Goal: Information Seeking & Learning: Learn about a topic

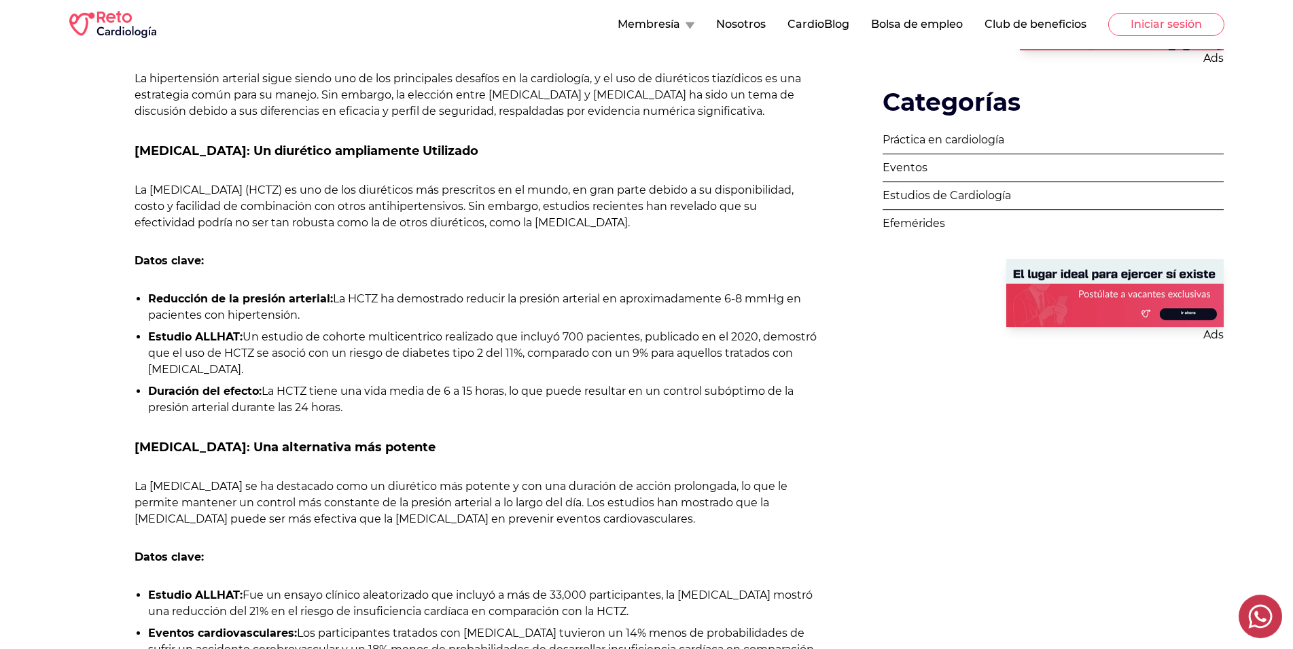
scroll to position [624, 0]
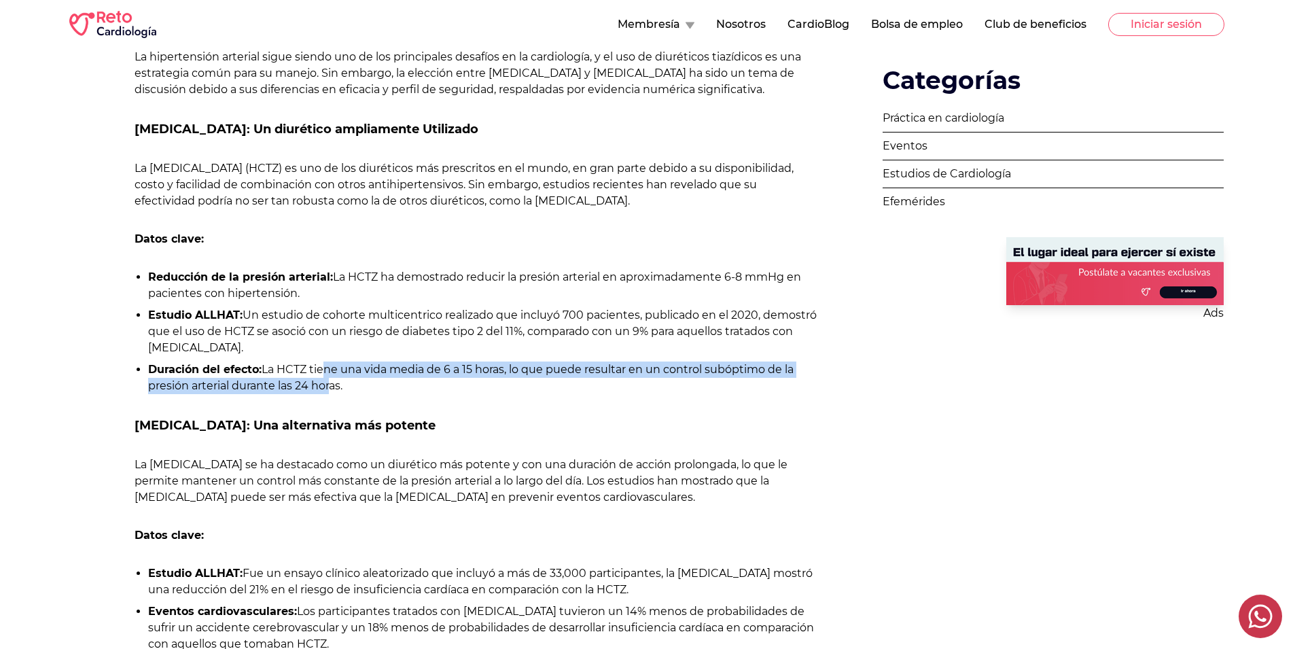
drag, startPoint x: 325, startPoint y: 368, endPoint x: 331, endPoint y: 384, distance: 17.4
click at [331, 384] on li "Duración del efecto: La HCTZ tiene una vida media de 6 a 15 horas, lo que puede…" at bounding box center [482, 377] width 669 height 33
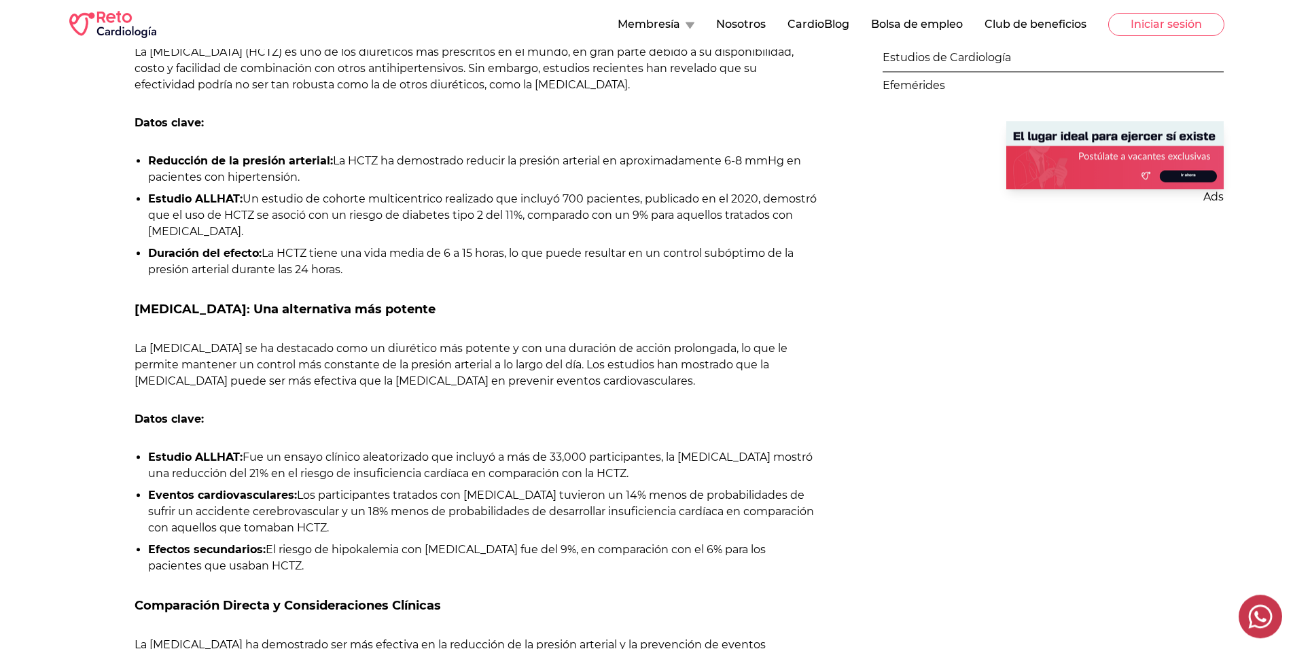
scroll to position [762, 0]
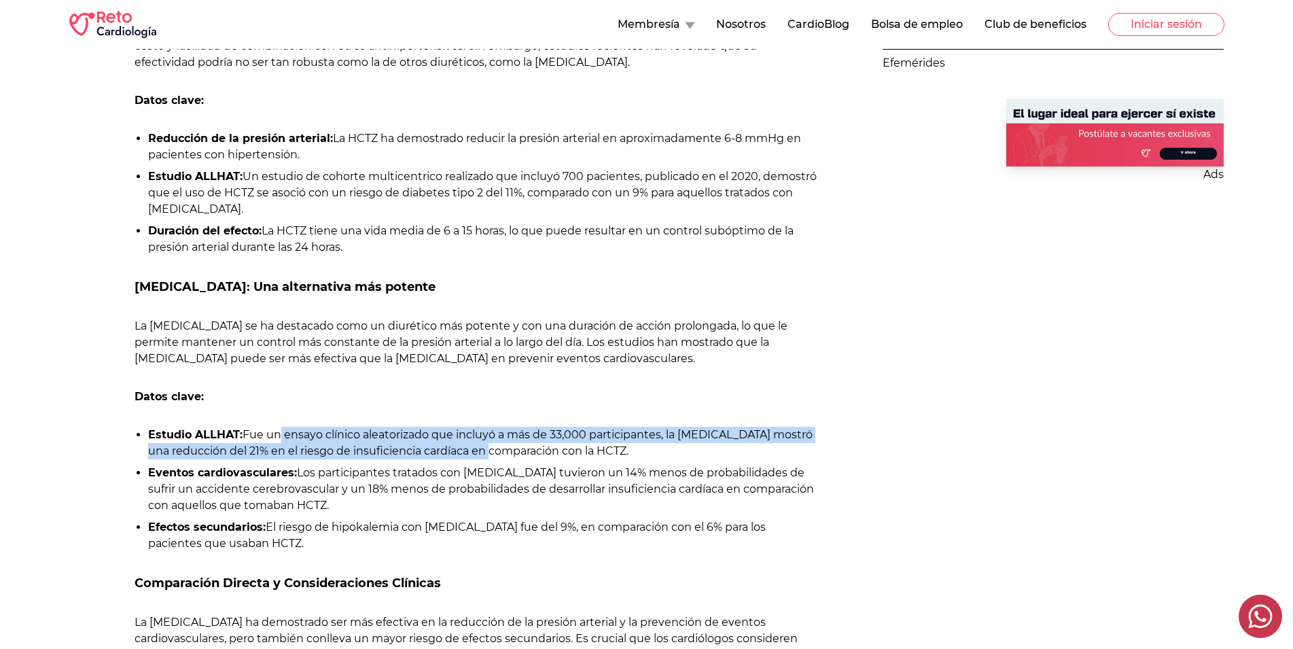
drag, startPoint x: 274, startPoint y: 437, endPoint x: 469, endPoint y: 458, distance: 196.1
click at [469, 458] on li "Estudio ALLHAT: Fue un ensayo clínico aleatorizado que incluyó a más de 33,000 …" at bounding box center [482, 443] width 669 height 33
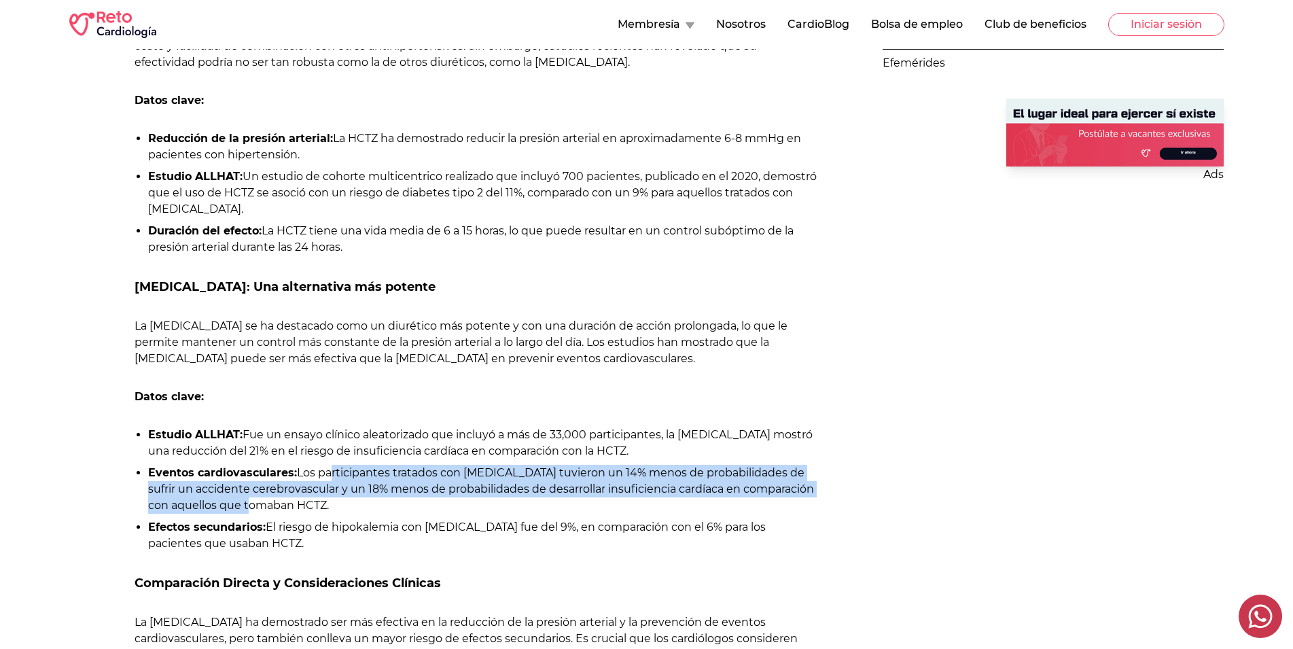
drag, startPoint x: 336, startPoint y: 475, endPoint x: 242, endPoint y: 511, distance: 99.8
click at [242, 511] on li "Eventos cardiovasculares: Los participantes tratados con [MEDICAL_DATA] tuviero…" at bounding box center [482, 489] width 669 height 49
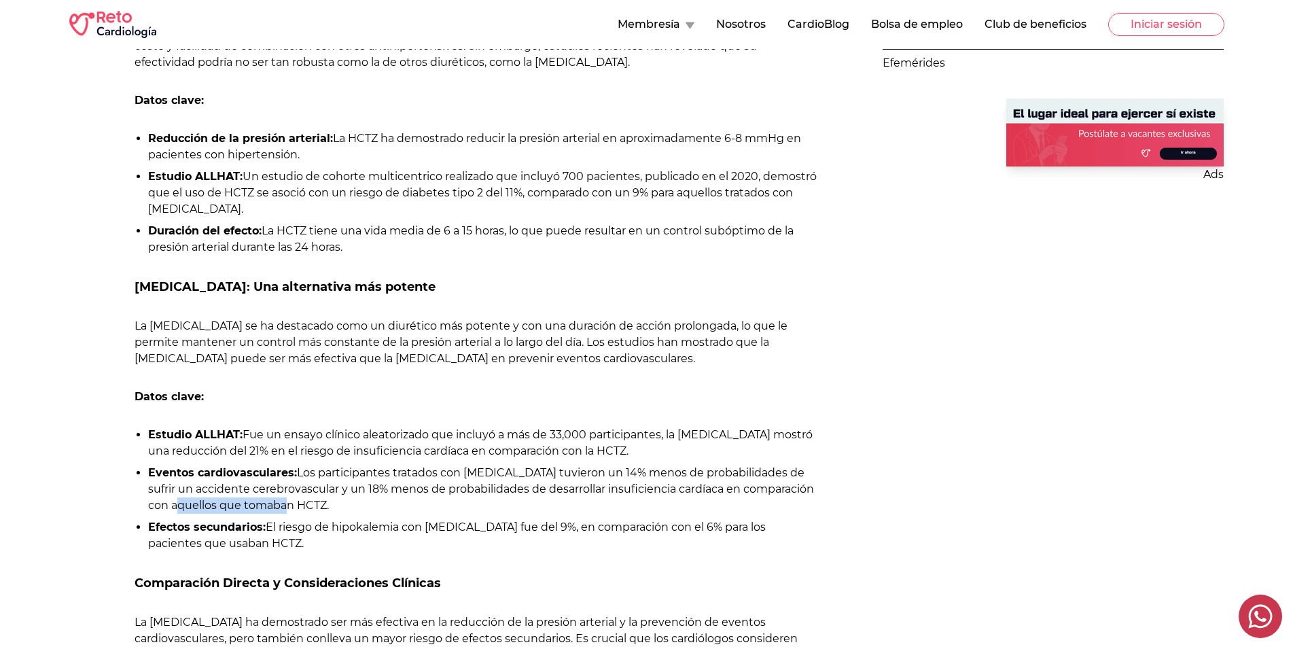
drag, startPoint x: 170, startPoint y: 509, endPoint x: 273, endPoint y: 509, distance: 102.6
click at [273, 509] on li "Eventos cardiovasculares: Los participantes tratados con [MEDICAL_DATA] tuviero…" at bounding box center [482, 489] width 669 height 49
click at [272, 509] on li "Eventos cardiovasculares: Los participantes tratados con [MEDICAL_DATA] tuviero…" at bounding box center [482, 489] width 669 height 49
drag, startPoint x: 278, startPoint y: 528, endPoint x: 481, endPoint y: 533, distance: 203.1
click at [481, 533] on li "Efectos secundarios: El riesgo de hipokalemia con [MEDICAL_DATA] fue del 9%, en…" at bounding box center [482, 535] width 669 height 33
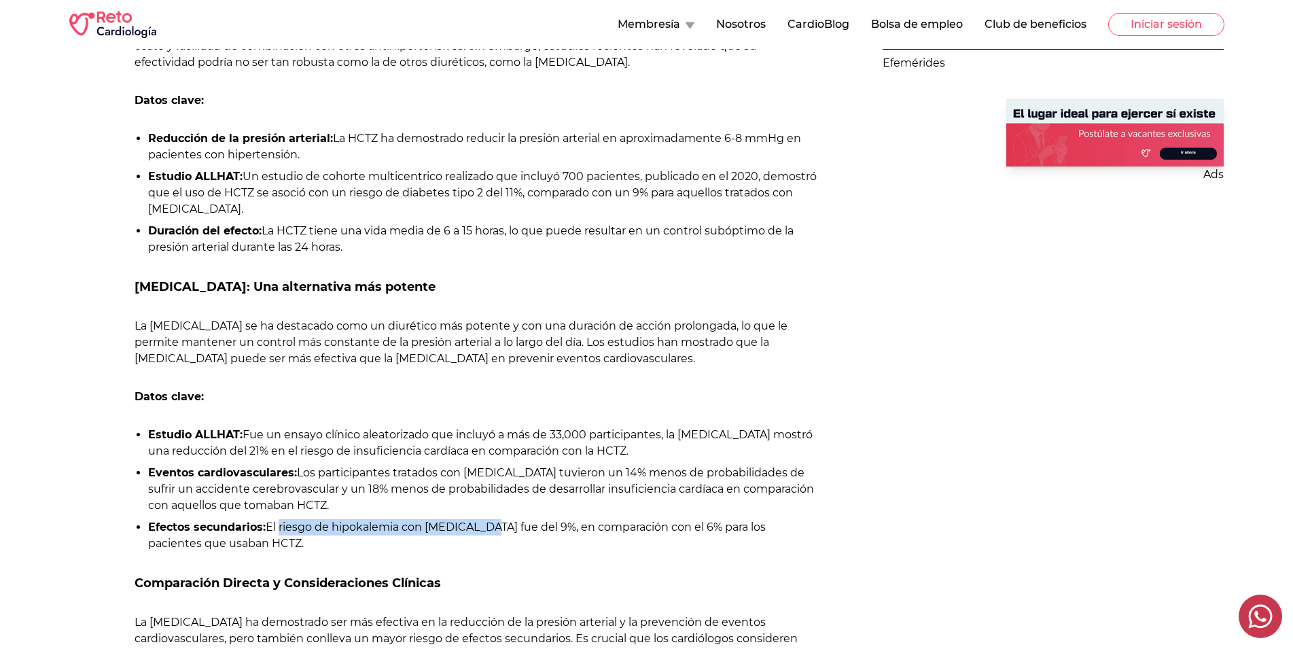
click at [481, 533] on li "Efectos secundarios: El riesgo de hipokalemia con [MEDICAL_DATA] fue del 9%, en…" at bounding box center [482, 535] width 669 height 33
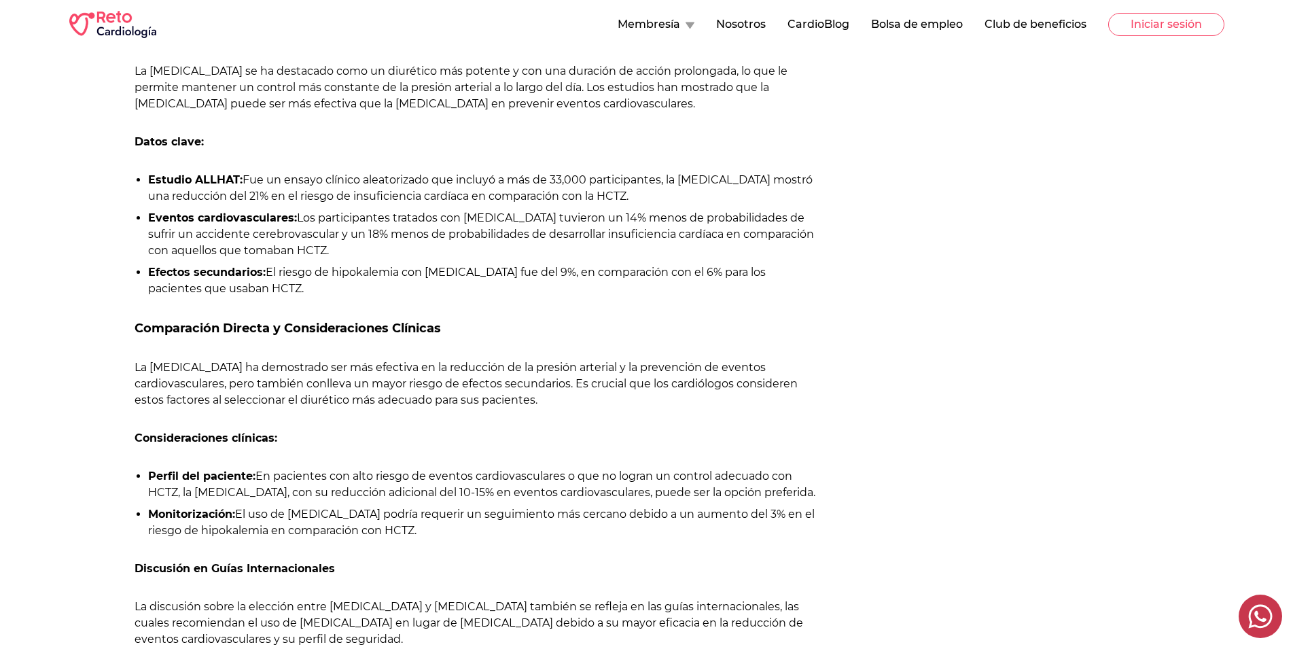
scroll to position [1039, 0]
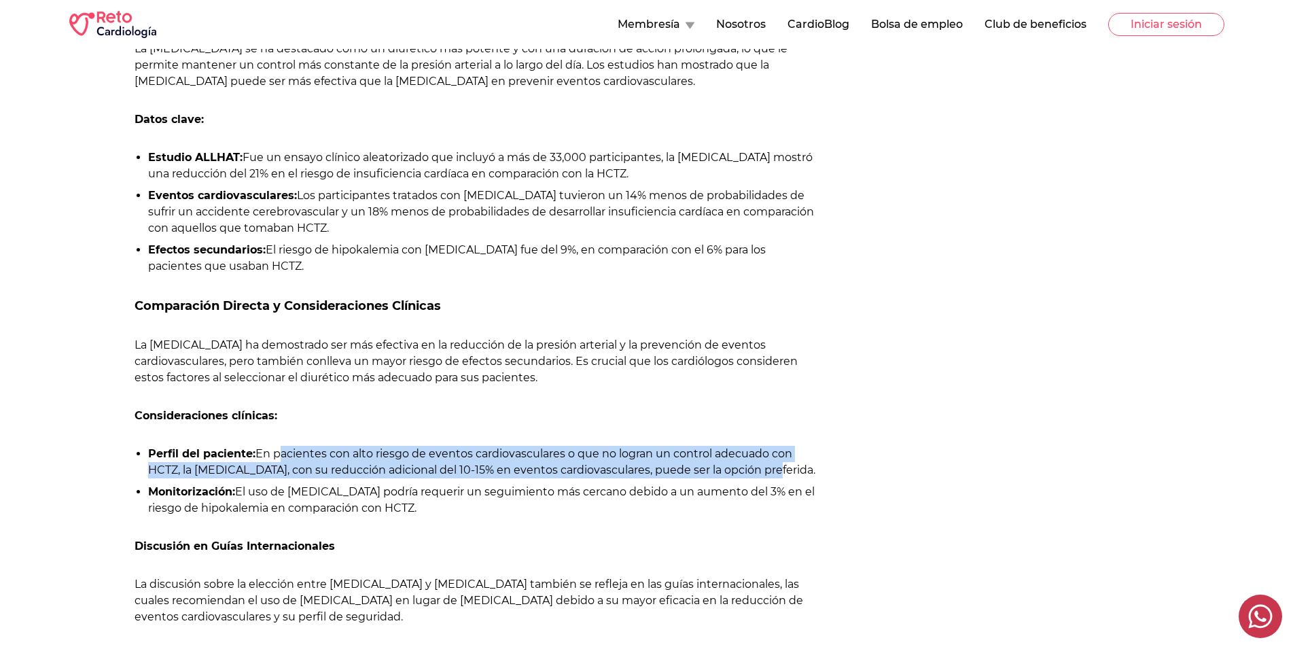
drag, startPoint x: 275, startPoint y: 456, endPoint x: 759, endPoint y: 475, distance: 484.0
click at [759, 475] on li "Perfil del paciente: En pacientes con alto riesgo de eventos cardiovasculares o…" at bounding box center [482, 462] width 669 height 33
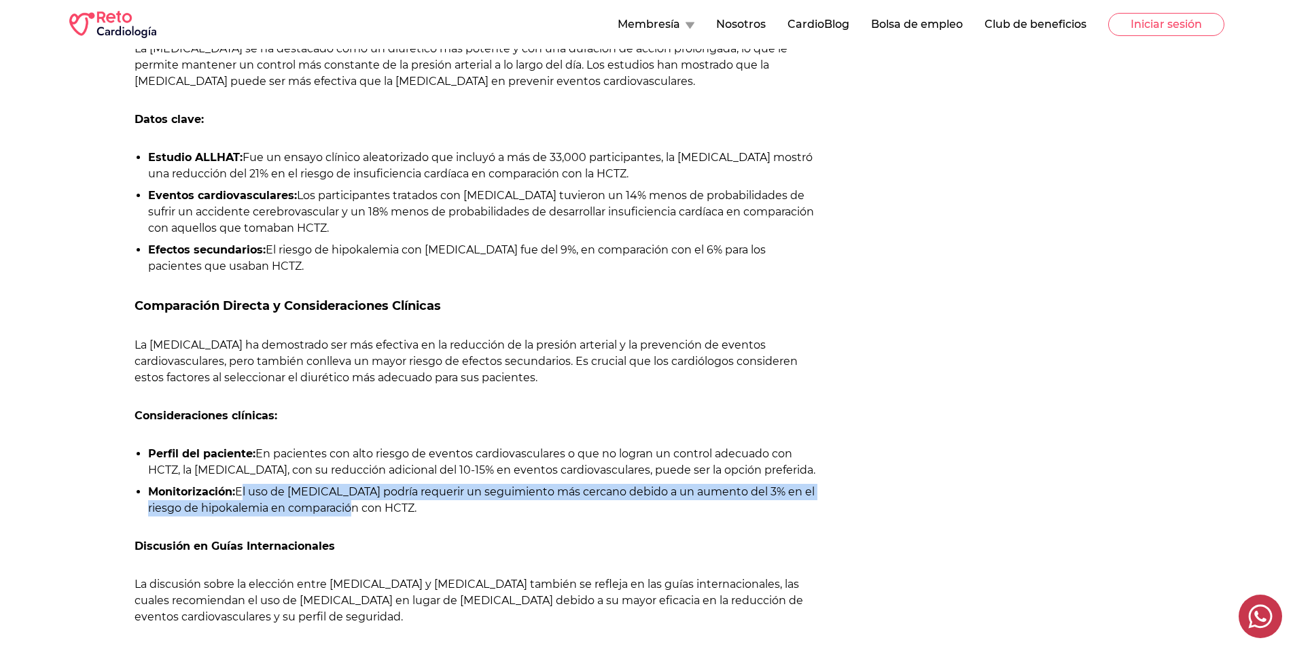
drag, startPoint x: 247, startPoint y: 497, endPoint x: 365, endPoint y: 508, distance: 118.7
click at [365, 508] on li "Monitorización: El uso de [MEDICAL_DATA] podría requerir un seguimiento más cer…" at bounding box center [482, 500] width 669 height 33
click at [365, 508] on li "Monitorización: El uso de clortalidona podría requerir un seguimiento más cerca…" at bounding box center [482, 500] width 669 height 33
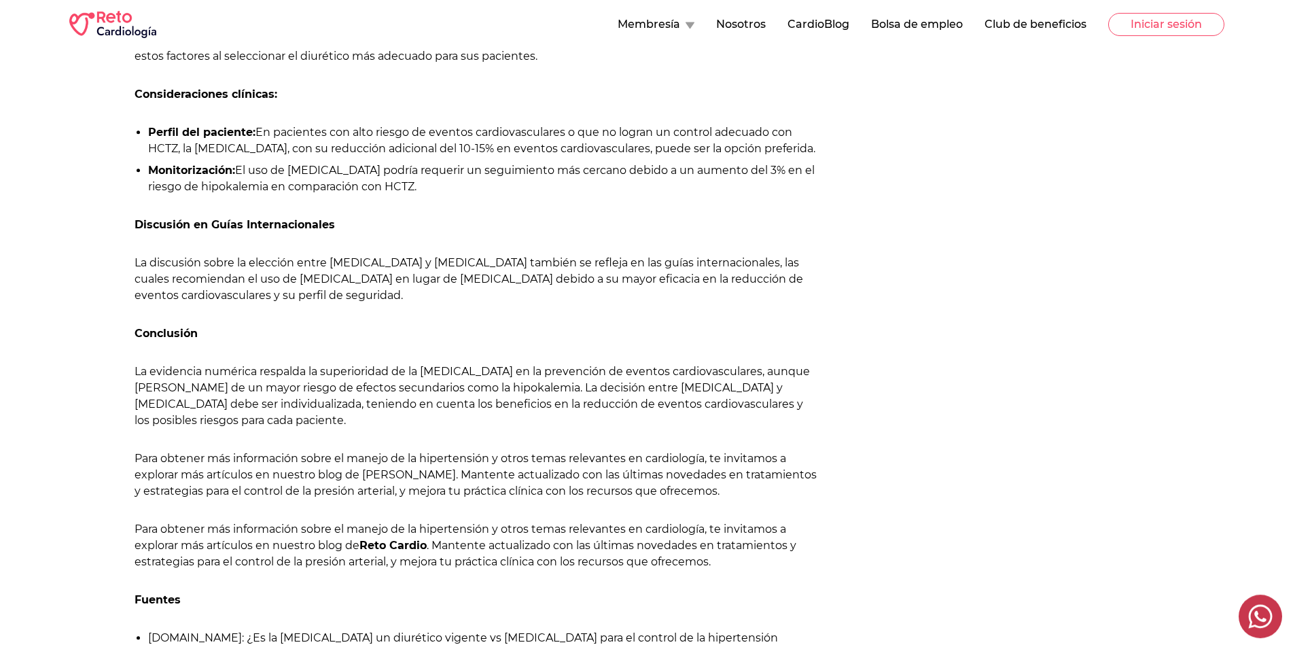
scroll to position [1386, 0]
